Goal: Use online tool/utility

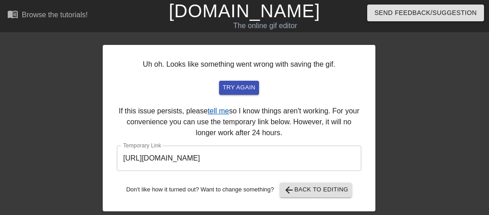
scroll to position [0, 7]
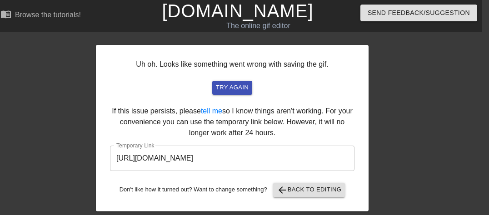
click at [289, 164] on input "[URL][DOMAIN_NAME]" at bounding box center [232, 158] width 244 height 25
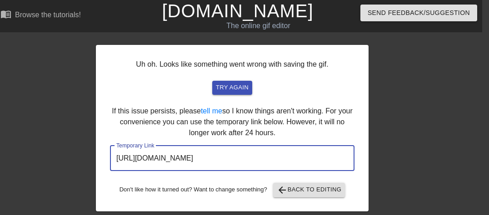
drag, startPoint x: 310, startPoint y: 155, endPoint x: 116, endPoint y: 169, distance: 194.0
click at [116, 169] on input "[URL][DOMAIN_NAME]" at bounding box center [232, 158] width 244 height 25
click at [313, 189] on span "arrow_back Back to Editing" at bounding box center [309, 190] width 65 height 11
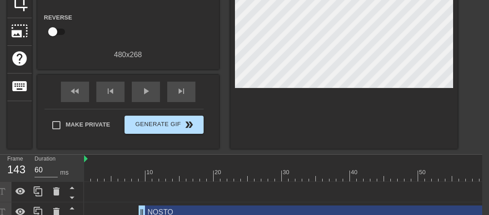
scroll to position [125, 7]
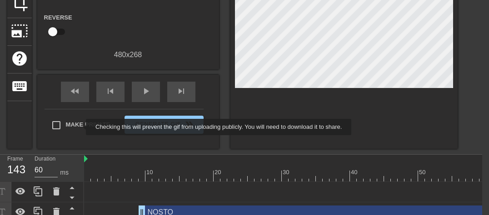
click at [80, 127] on span "Make Private" at bounding box center [88, 124] width 45 height 9
click at [66, 127] on input "Make Private" at bounding box center [56, 125] width 19 height 19
checkbox input "true"
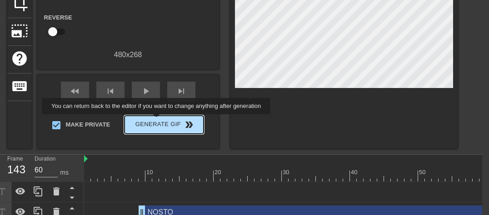
click at [157, 121] on span "Generate Gif double_arrow" at bounding box center [163, 124] width 71 height 11
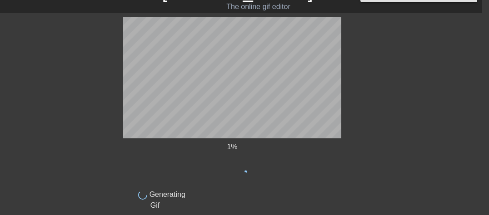
scroll to position [0, 7]
